Goal: Task Accomplishment & Management: Complete application form

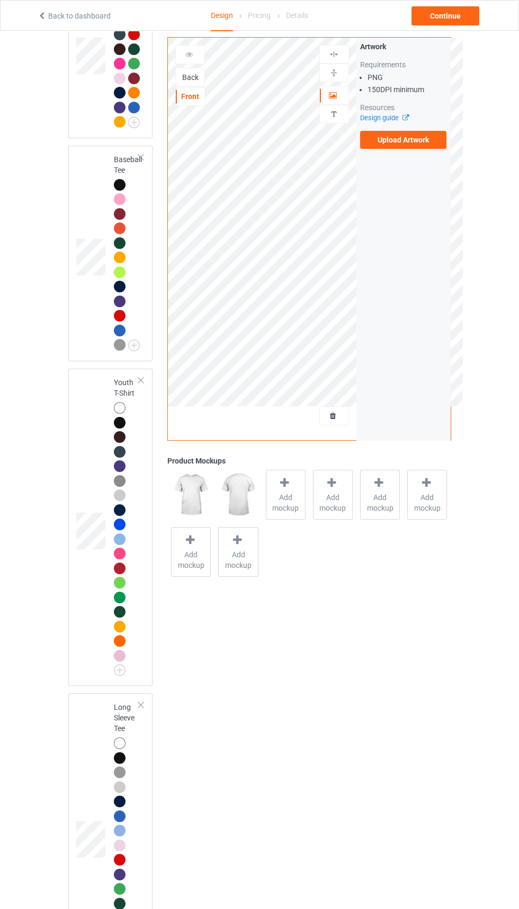
scroll to position [1373, 0]
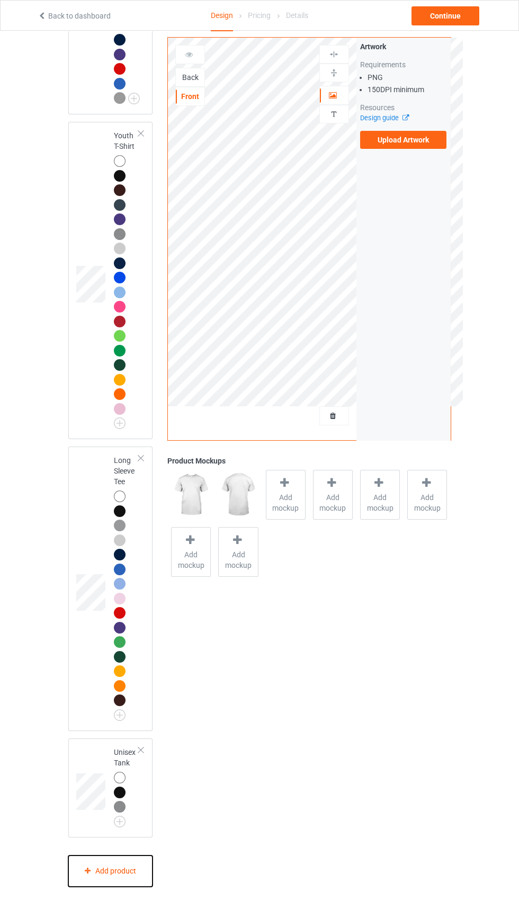
click at [128, 887] on div "Add product" at bounding box center [110, 871] width 85 height 31
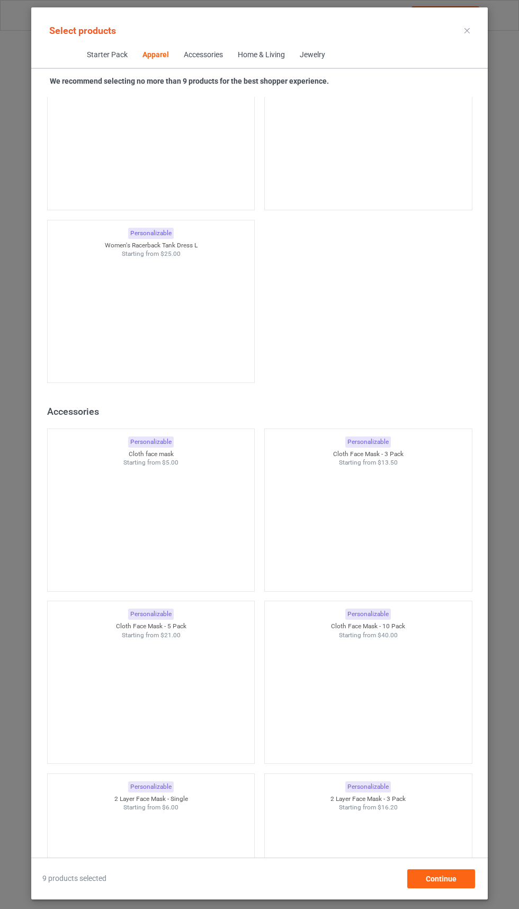
scroll to position [4098, 0]
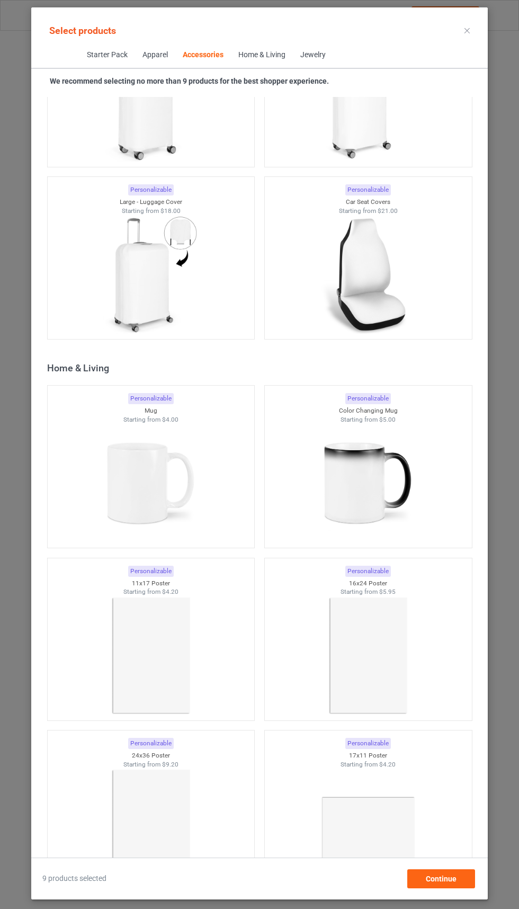
scroll to position [8997, 0]
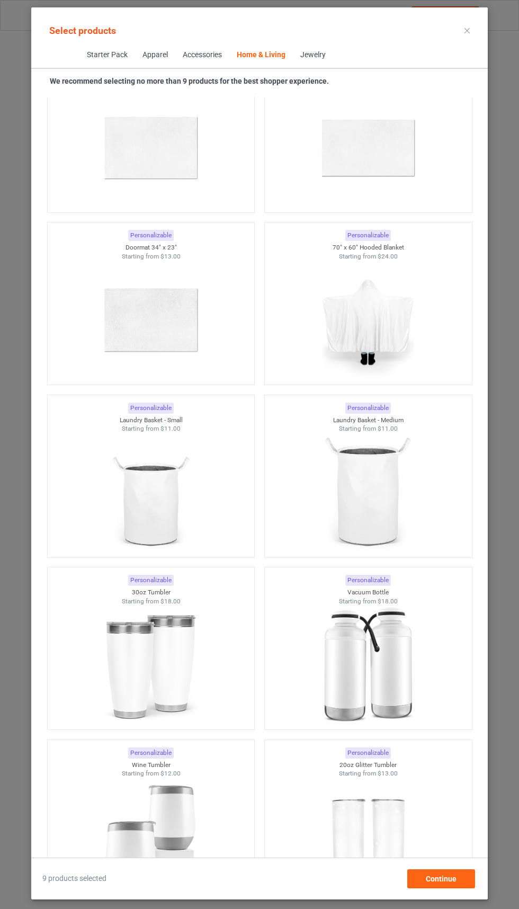
scroll to position [12284, 0]
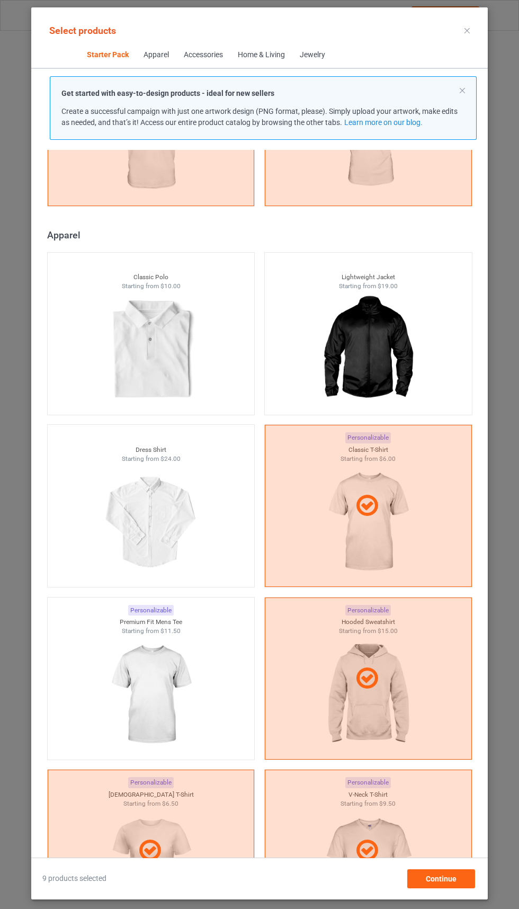
scroll to position [566, 0]
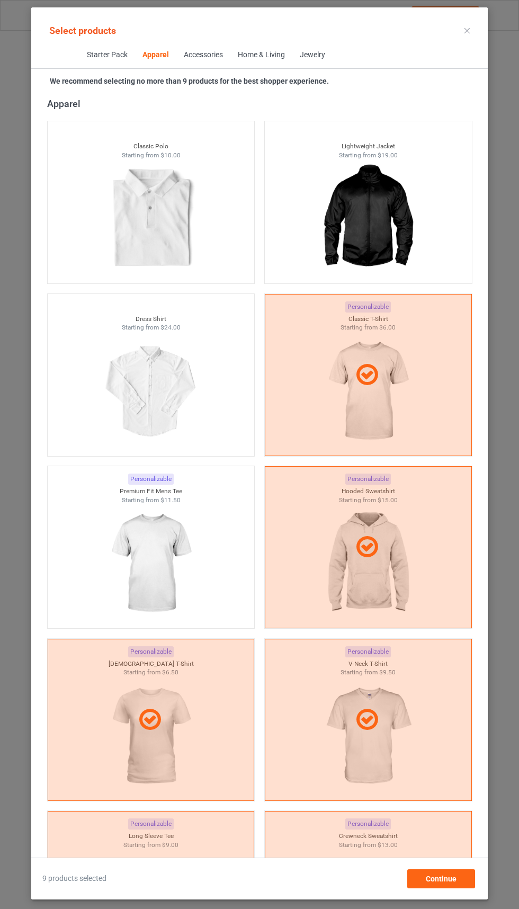
scroll to position [778, 0]
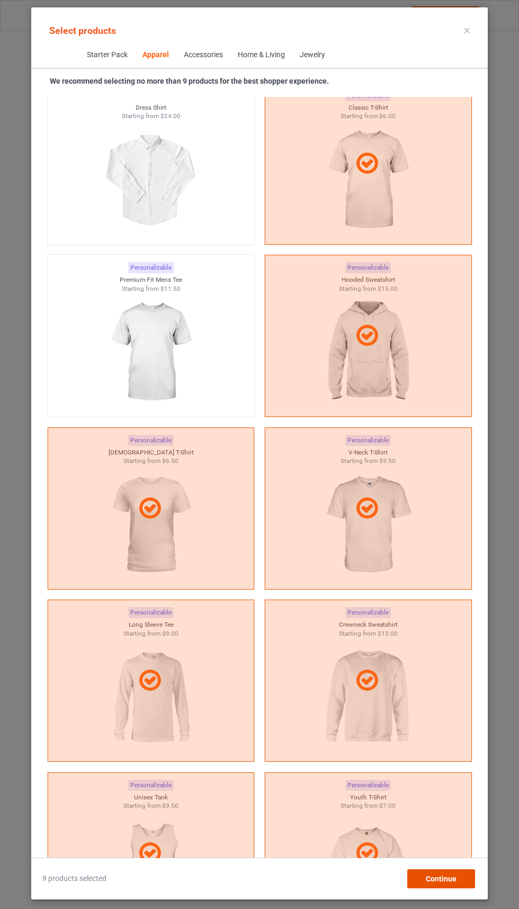
click at [443, 883] on span "Continue" at bounding box center [441, 879] width 31 height 8
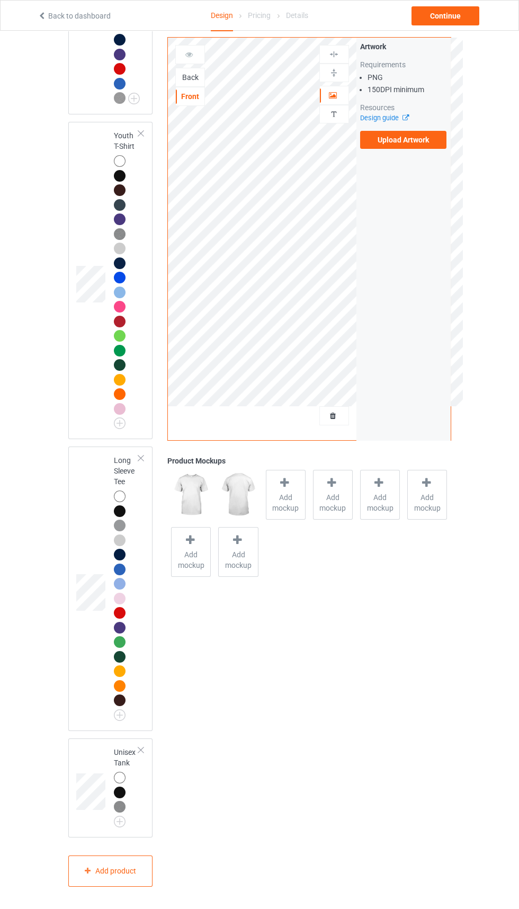
click at [88, 833] on td at bounding box center [92, 788] width 32 height 91
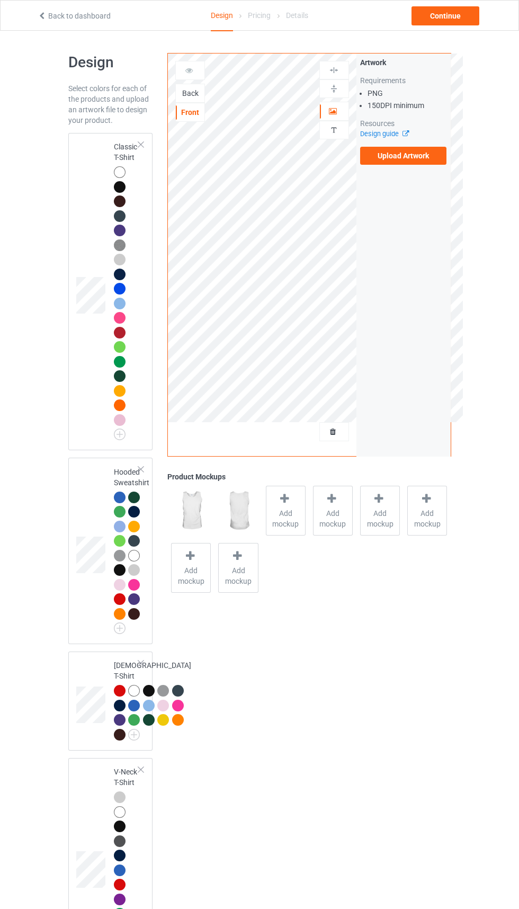
click at [76, 378] on td at bounding box center [92, 291] width 32 height 309
click at [413, 155] on label "Upload Artwork" at bounding box center [403, 156] width 87 height 18
click at [0, 0] on input "Upload Artwork" at bounding box center [0, 0] width 0 height 0
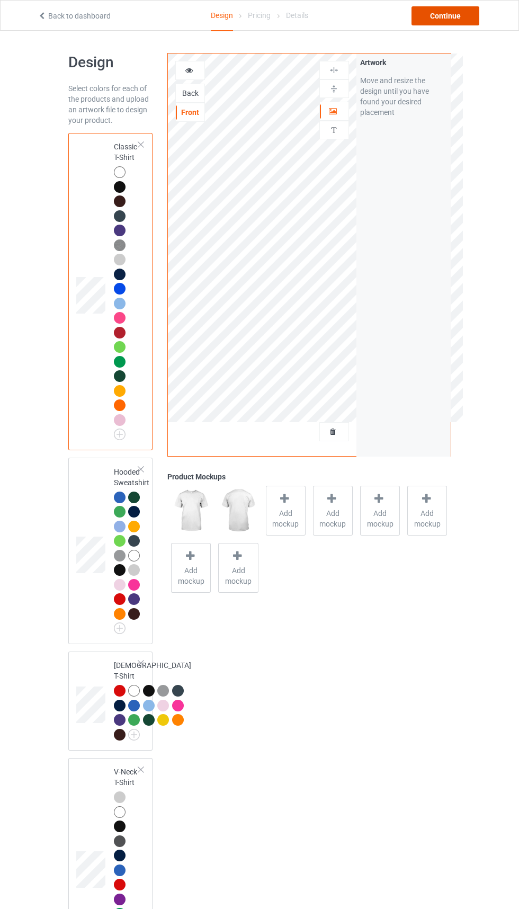
click at [428, 15] on div "Continue" at bounding box center [446, 15] width 68 height 19
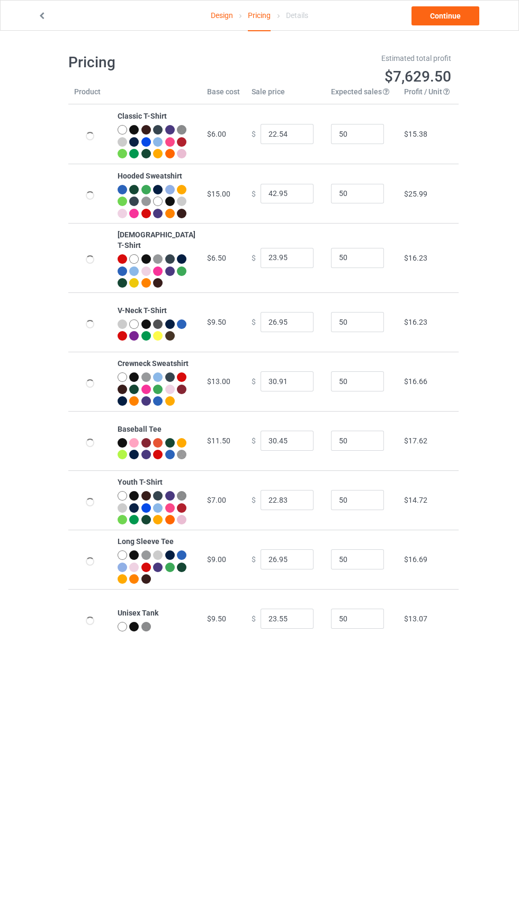
type input "26.95"
type input "46.95"
type input "26.95"
type input "30.95"
type input "39.95"
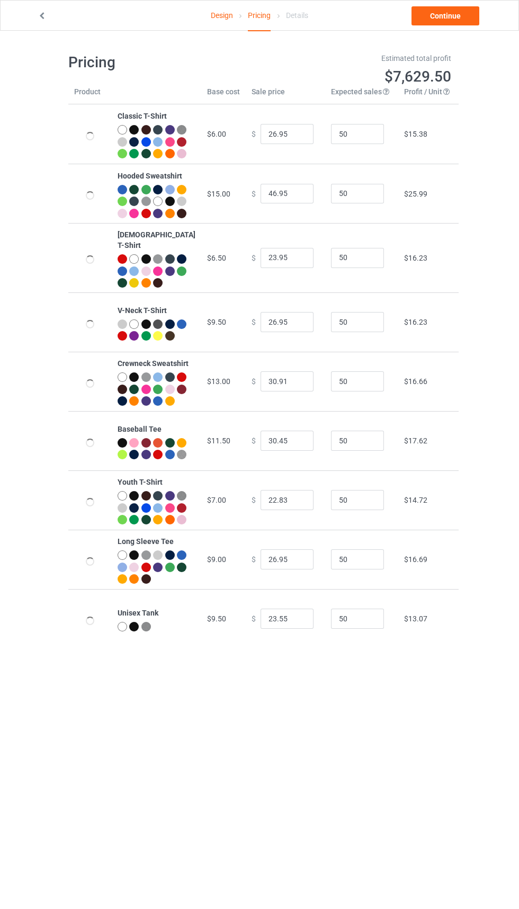
type input "39.95"
type input "26.95"
type input "31.95"
click at [261, 629] on input "28.95" at bounding box center [287, 619] width 53 height 20
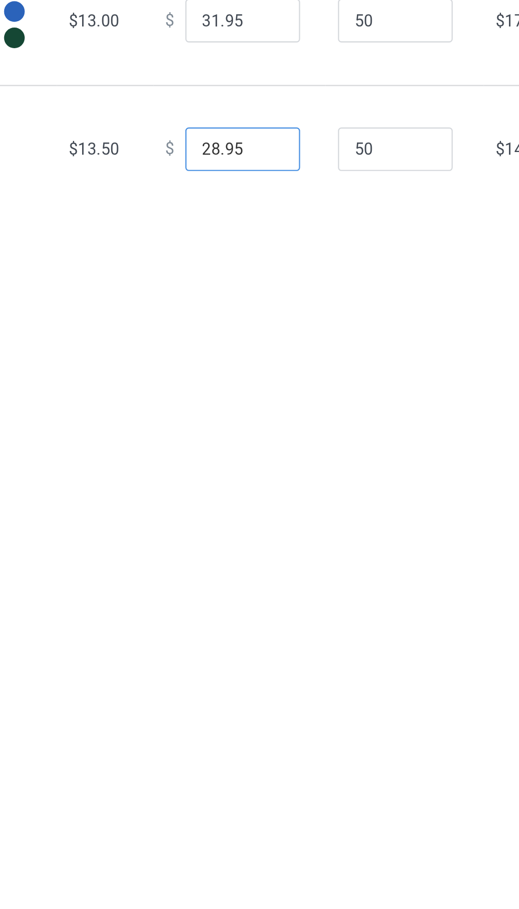
click at [262, 629] on input "28.95" at bounding box center [287, 619] width 53 height 20
type input "26.95"
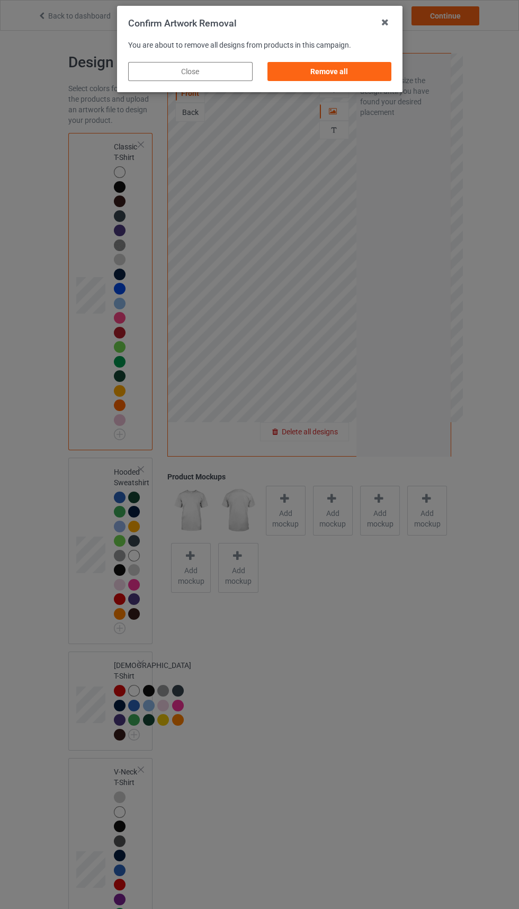
click at [343, 68] on div "Remove all" at bounding box center [329, 71] width 125 height 19
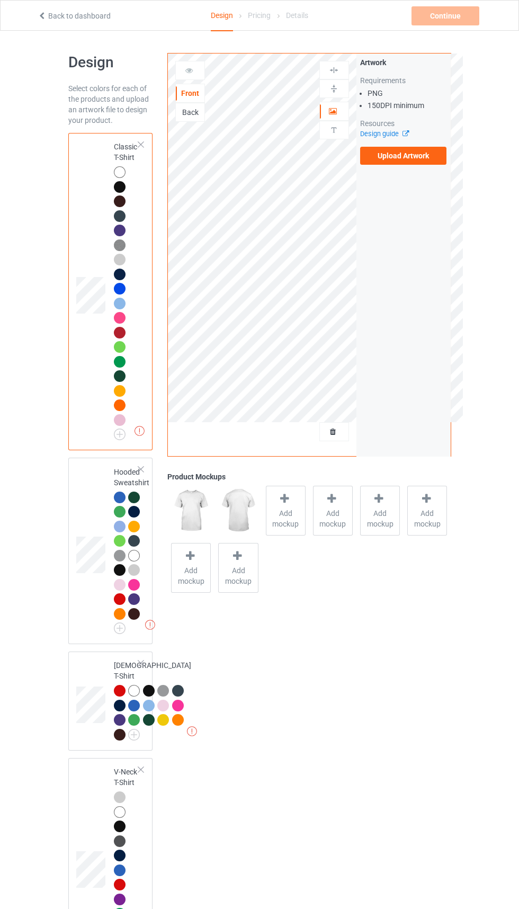
click at [405, 134] on icon at bounding box center [403, 132] width 8 height 7
click at [398, 154] on label "Upload Artwork" at bounding box center [403, 156] width 87 height 18
click at [0, 0] on input "Upload Artwork" at bounding box center [0, 0] width 0 height 0
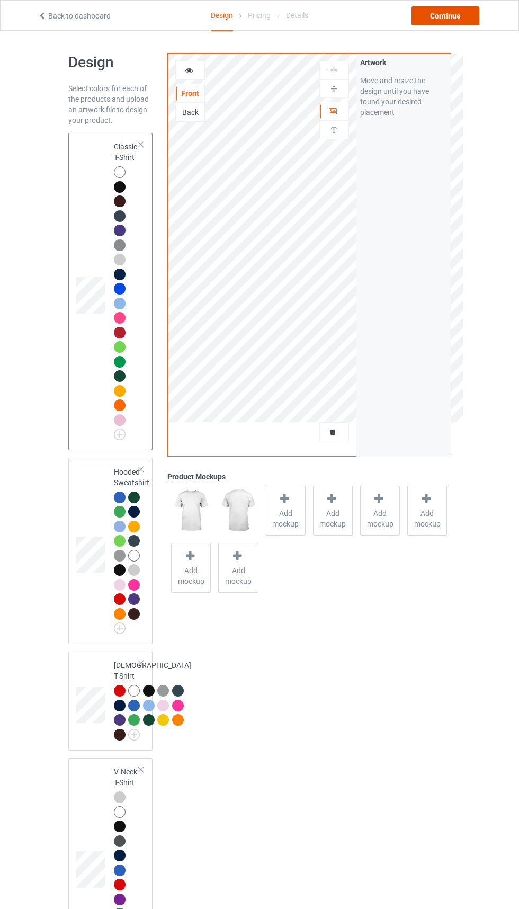
click at [442, 14] on div "Continue" at bounding box center [446, 15] width 68 height 19
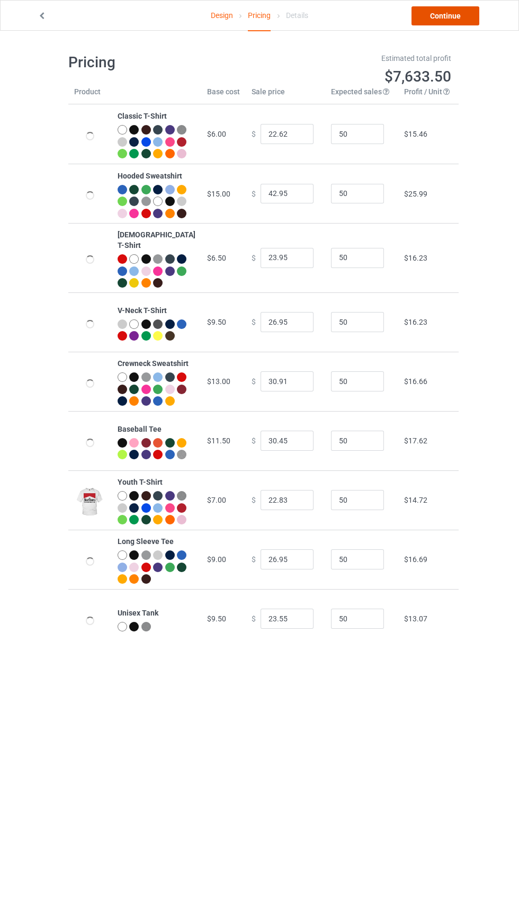
click at [448, 16] on link "Continue" at bounding box center [446, 15] width 68 height 19
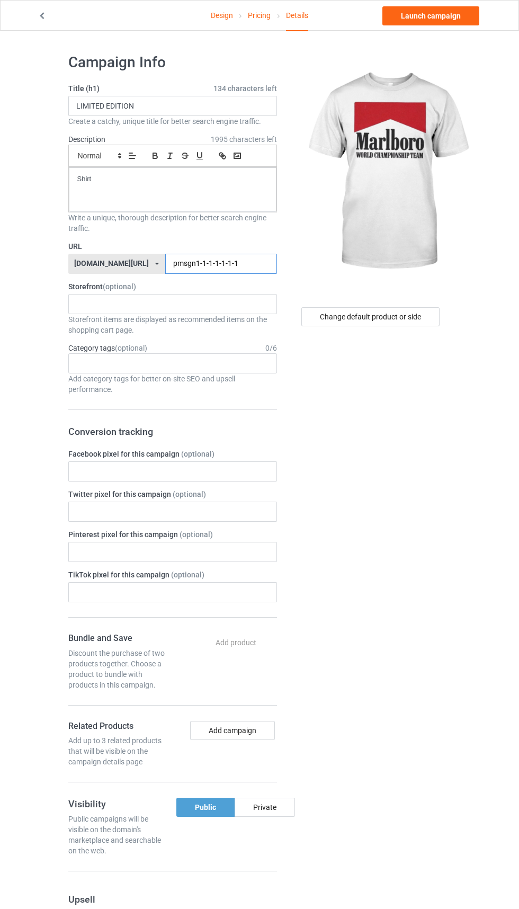
click at [246, 263] on input "pmsgn1-1-1-1-1-1-1" at bounding box center [221, 264] width 112 height 20
type input "p"
click at [212, 265] on input "text" at bounding box center [221, 264] width 112 height 20
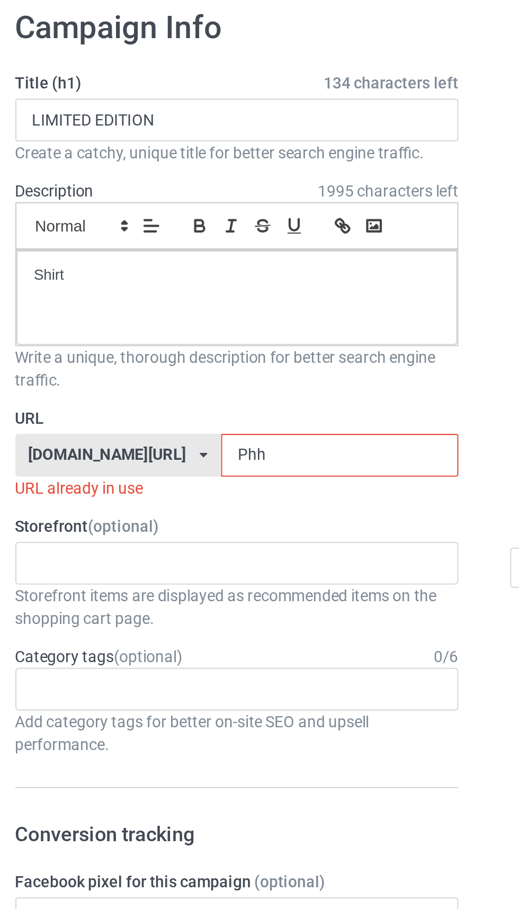
type input "Phhr"
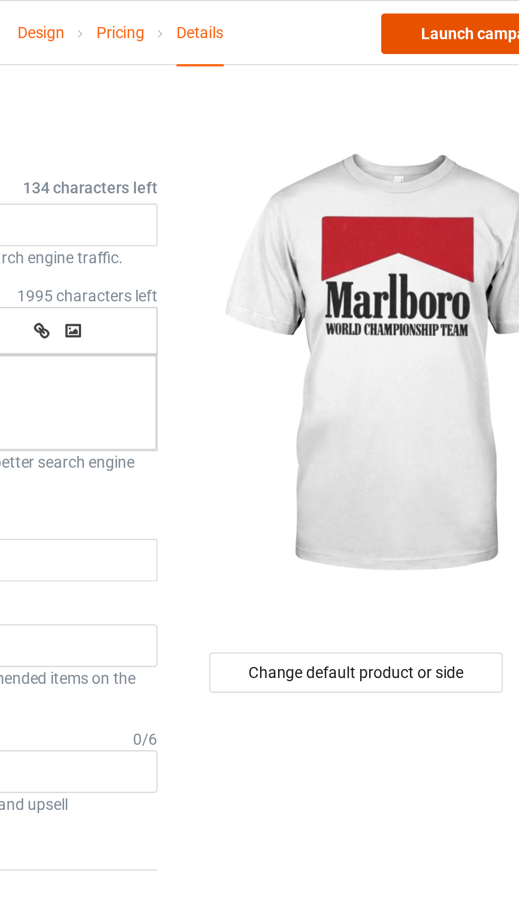
click at [431, 16] on link "Launch campaign" at bounding box center [431, 15] width 97 height 19
